Goal: Task Accomplishment & Management: Use online tool/utility

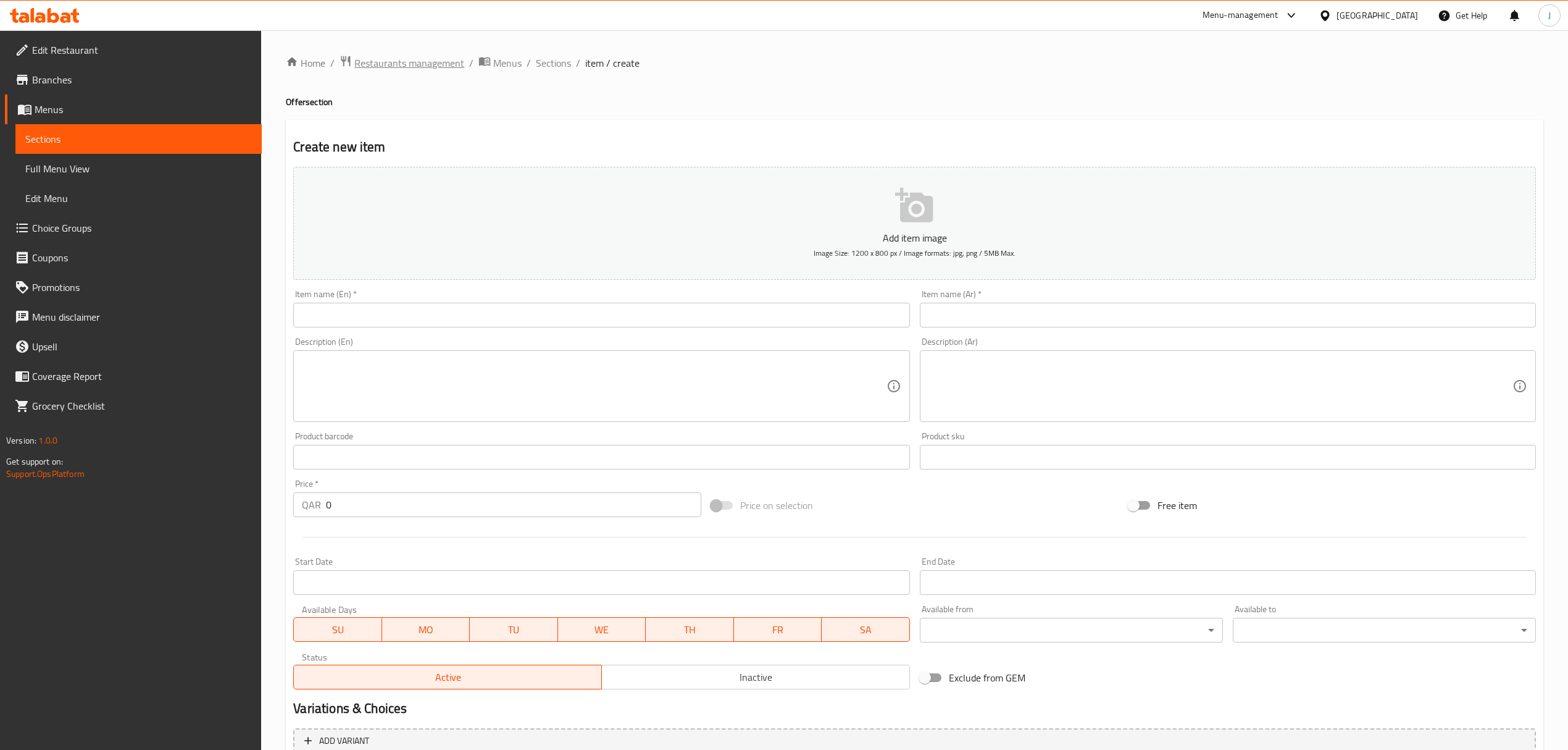
drag, startPoint x: 0, startPoint y: 0, endPoint x: 426, endPoint y: 66, distance: 431.1
click at [426, 66] on span "Restaurants management" at bounding box center [410, 63] width 110 height 15
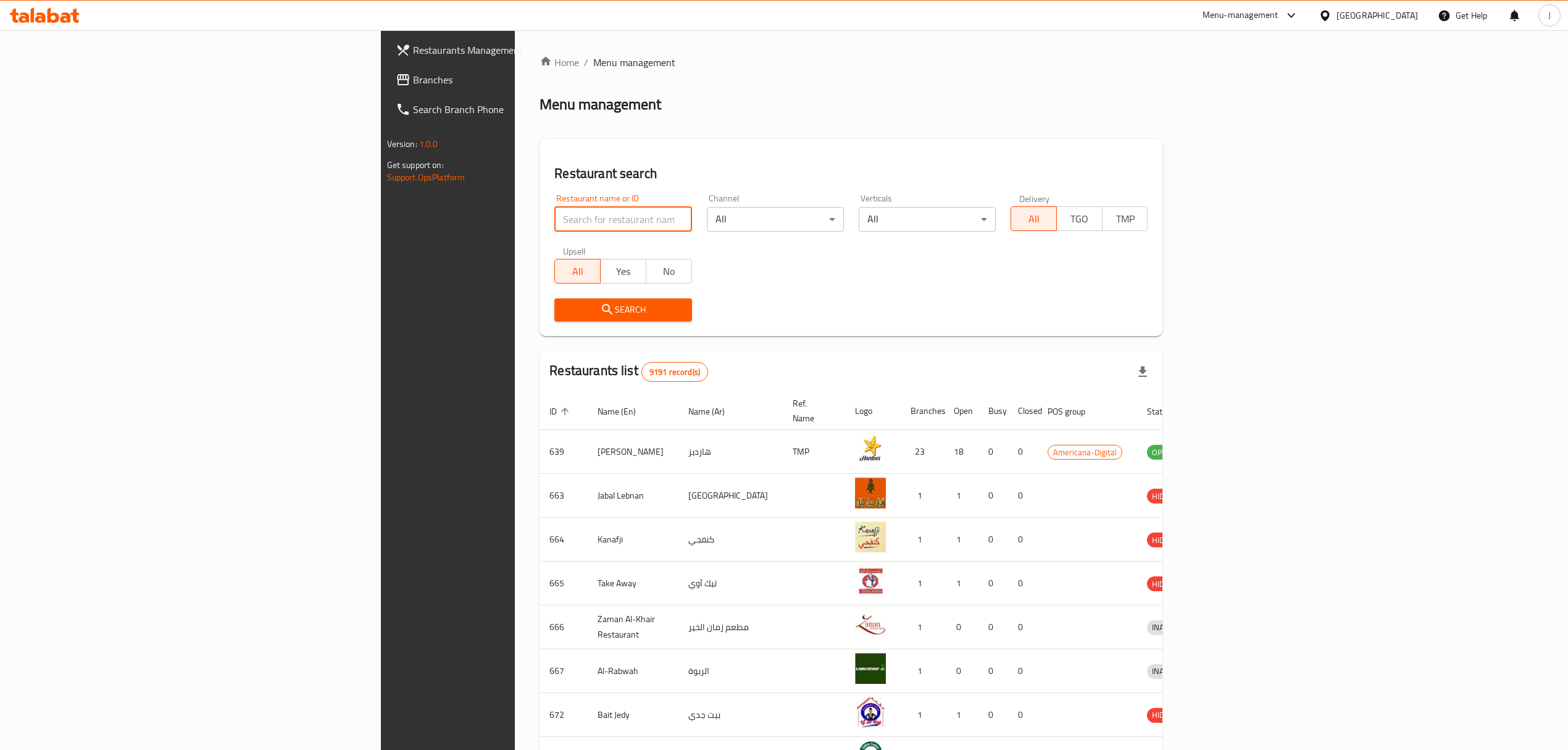
click at [554, 216] on input "search" at bounding box center [622, 219] width 137 height 24
type input "tulu"
click button "Search" at bounding box center [622, 310] width 137 height 23
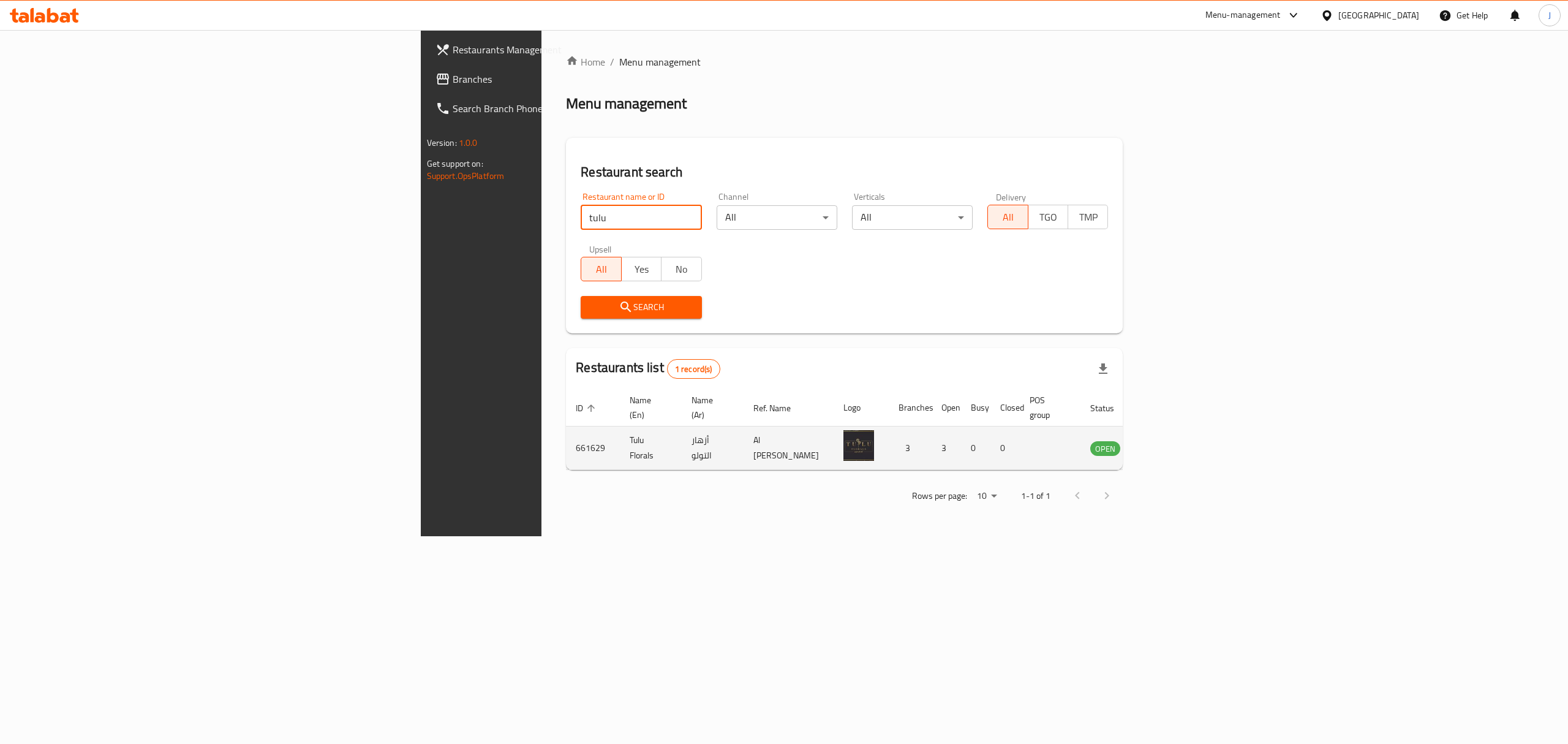
click at [1169, 441] on icon "enhanced table" at bounding box center [1162, 447] width 14 height 14
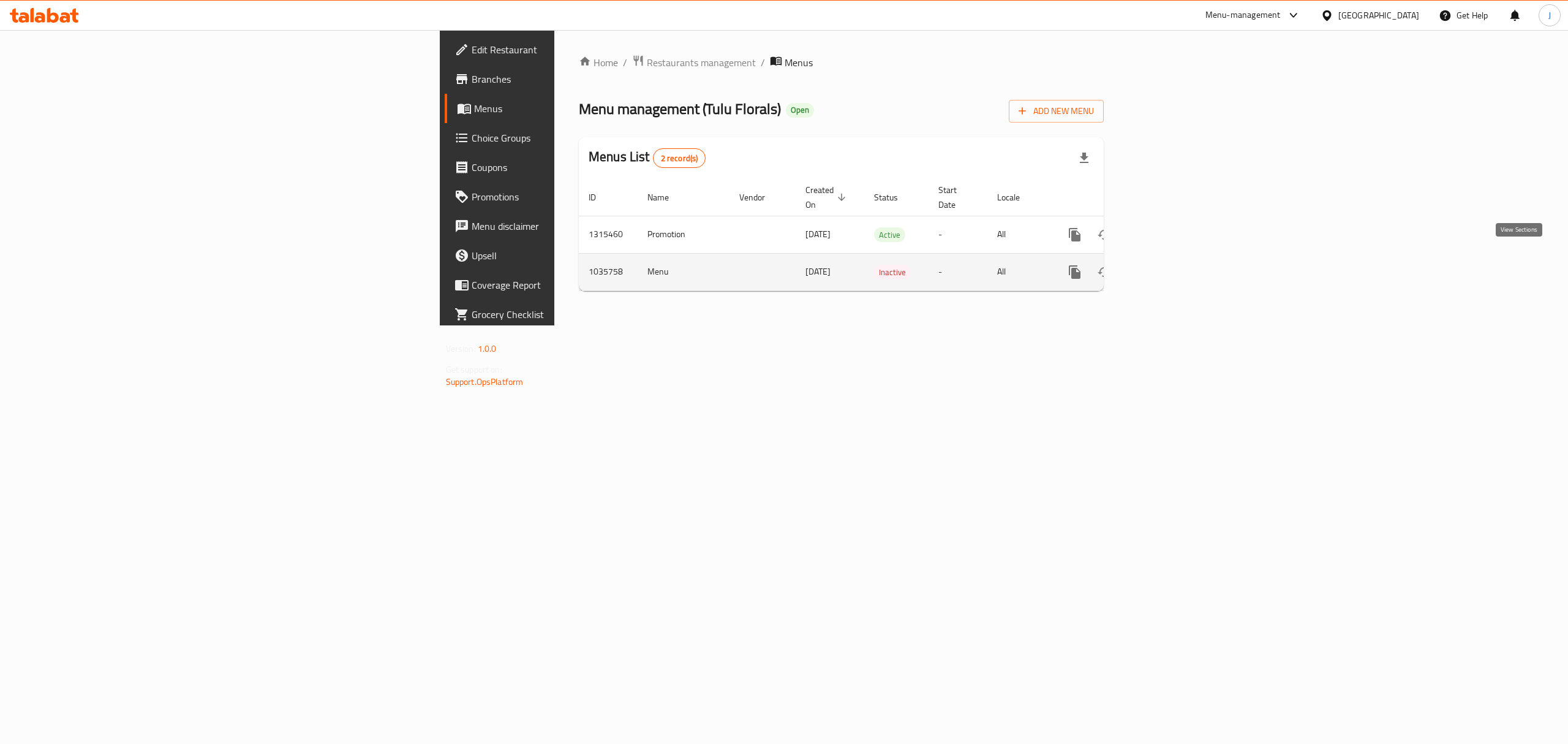
click at [1168, 266] on icon "enhanced table" at bounding box center [1163, 272] width 11 height 11
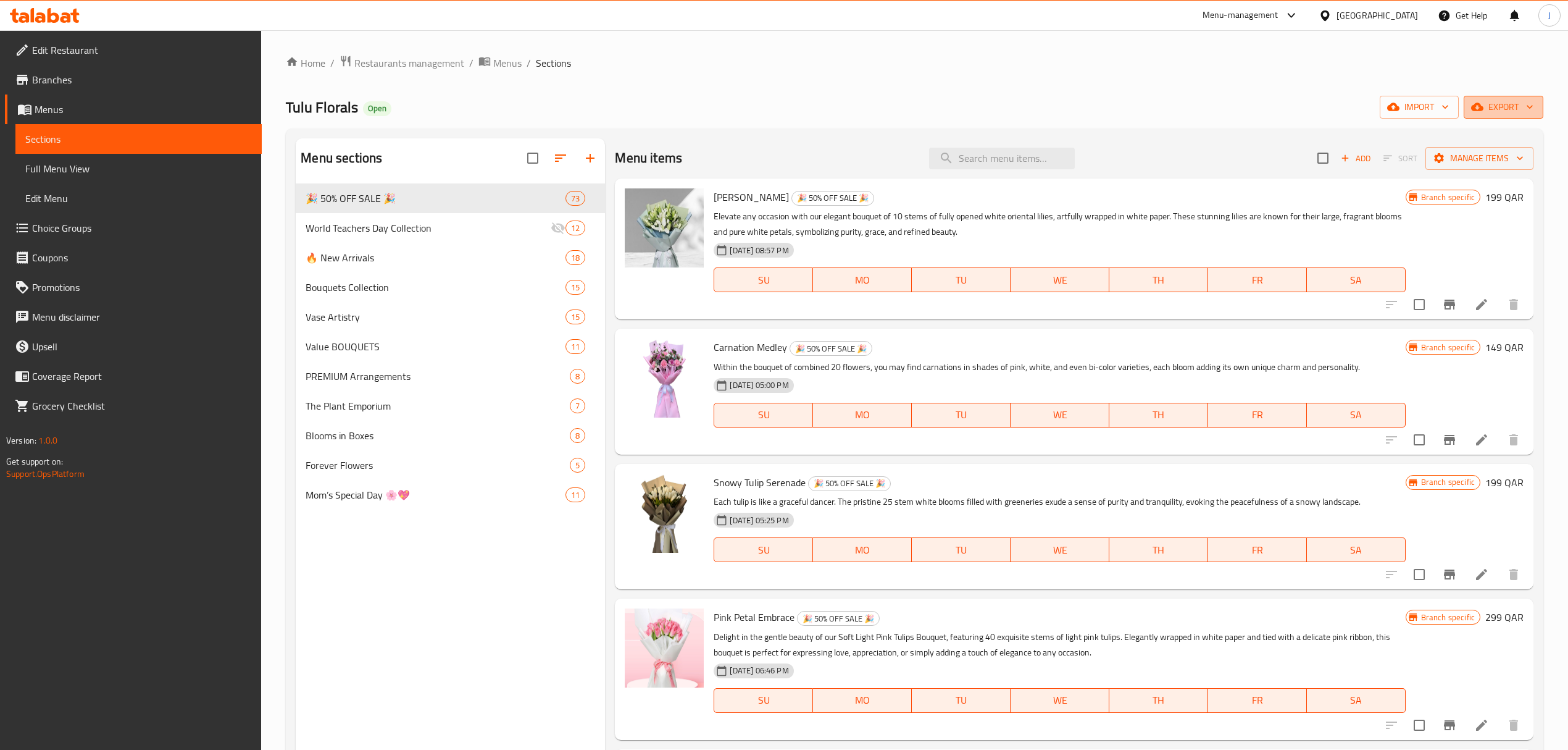
click at [1497, 106] on span "export" at bounding box center [1503, 107] width 60 height 15
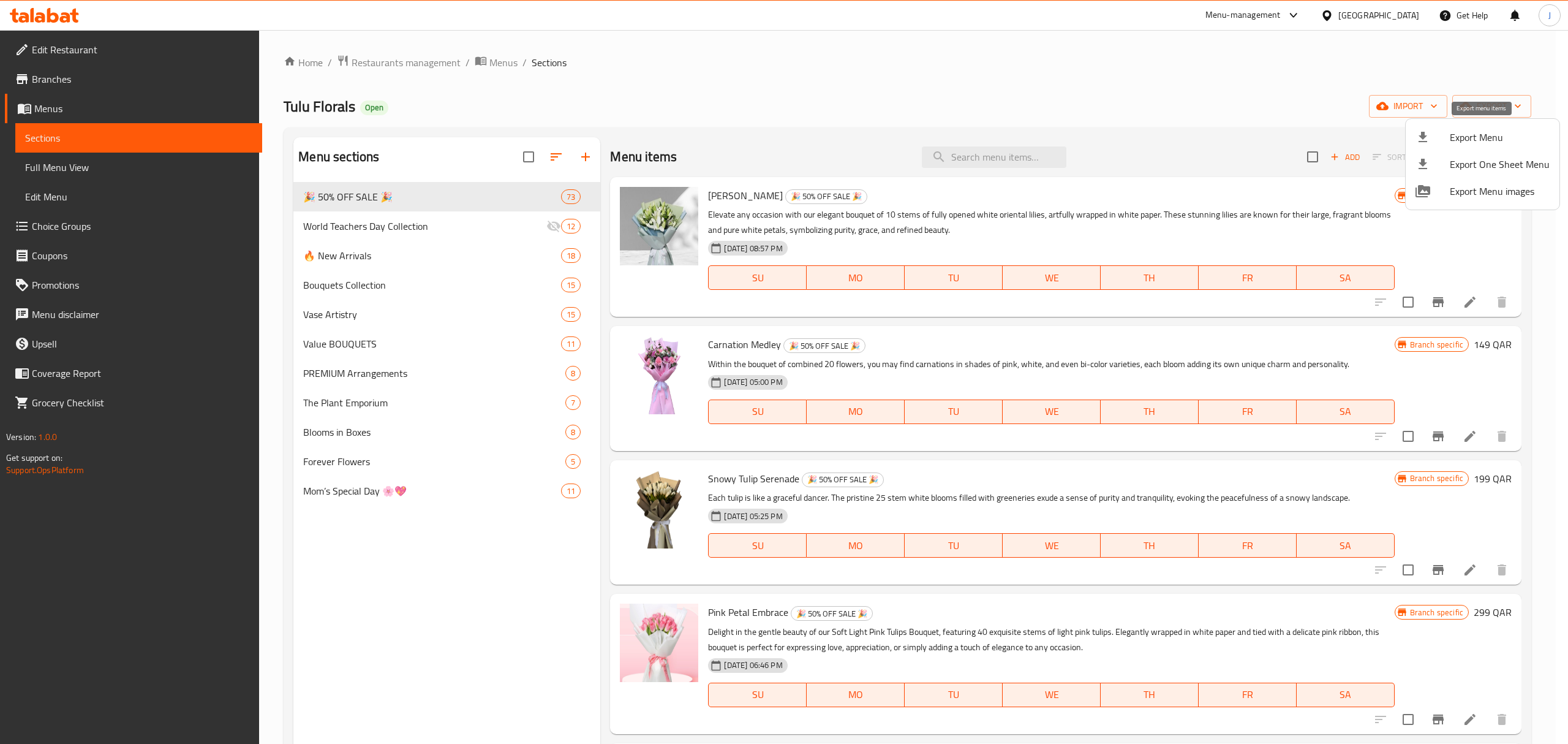
click at [1488, 138] on span "Export Menu" at bounding box center [1500, 137] width 100 height 14
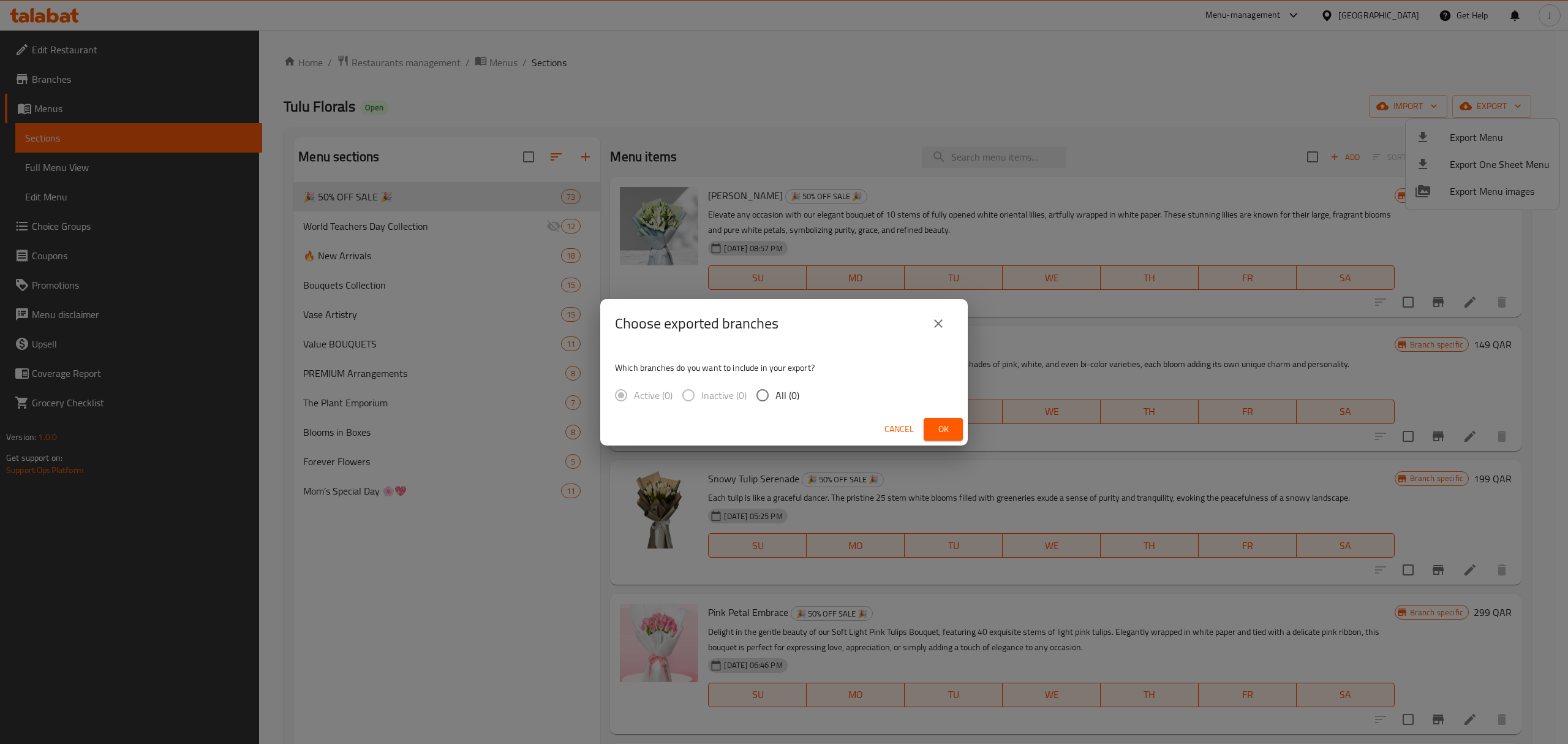
click at [939, 434] on span "Ok" at bounding box center [943, 429] width 20 height 15
click at [933, 430] on button "Ok" at bounding box center [943, 429] width 39 height 23
click at [762, 392] on input "All (0)" at bounding box center [763, 395] width 26 height 26
radio input "true"
click at [620, 388] on input "Active (3)" at bounding box center [621, 395] width 26 height 26
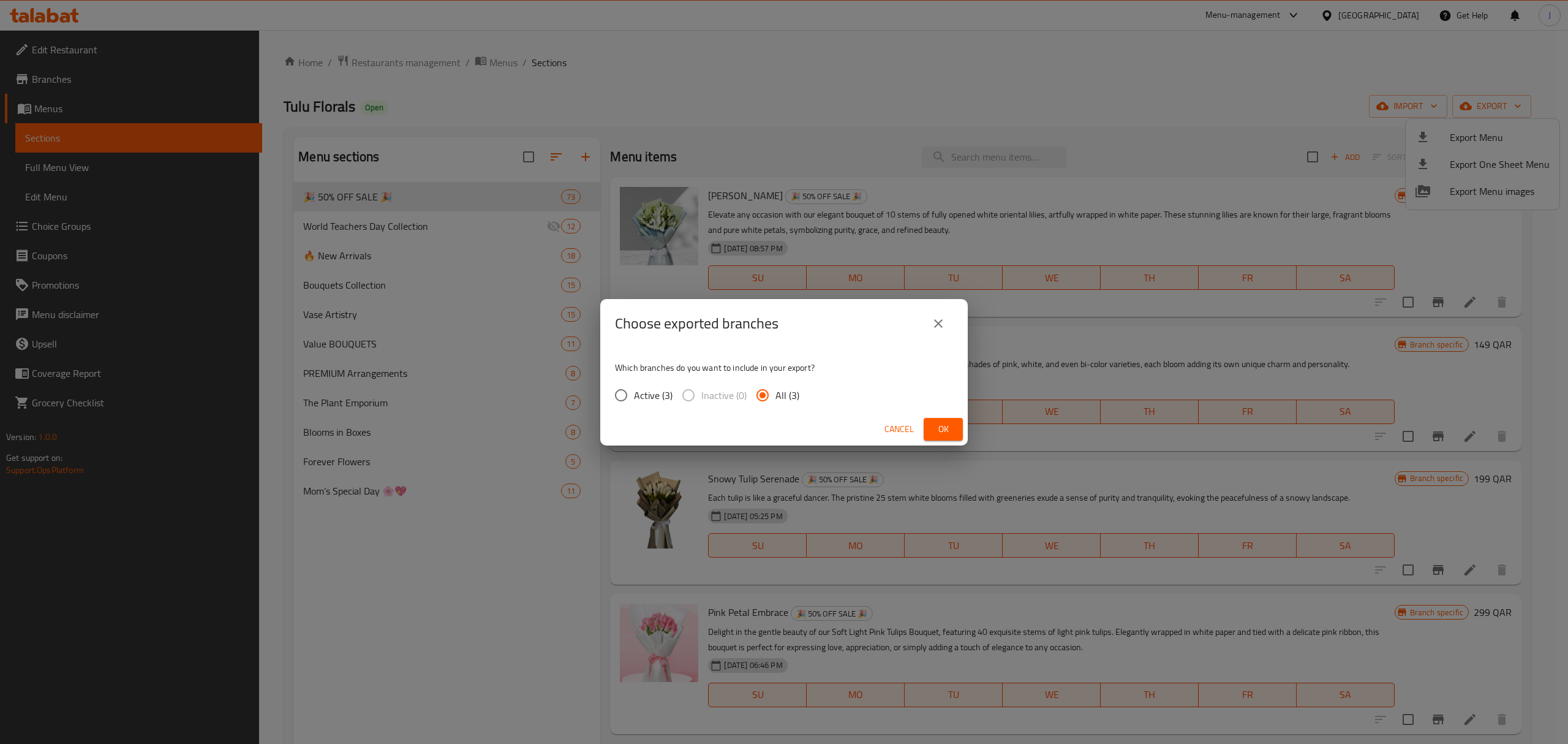
radio input "true"
click at [947, 427] on span "Ok" at bounding box center [943, 429] width 20 height 15
